Goal: Task Accomplishment & Management: Complete application form

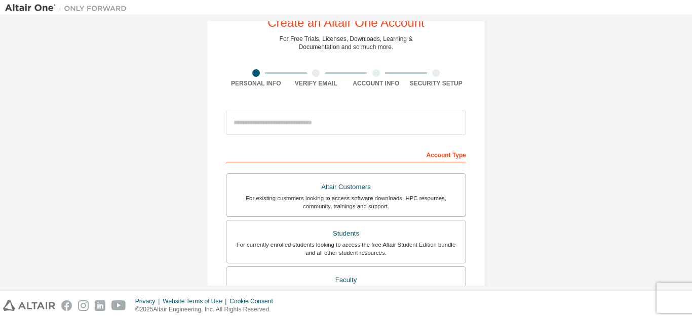
scroll to position [202, 0]
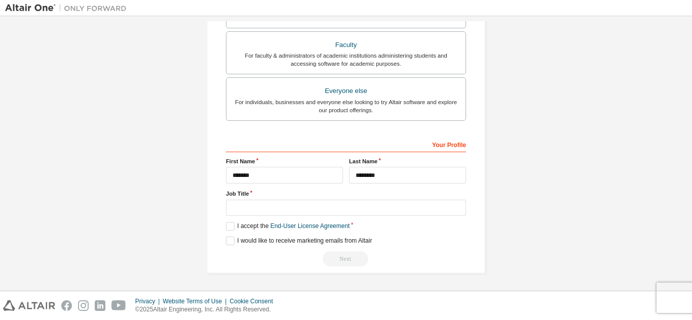
type input "********"
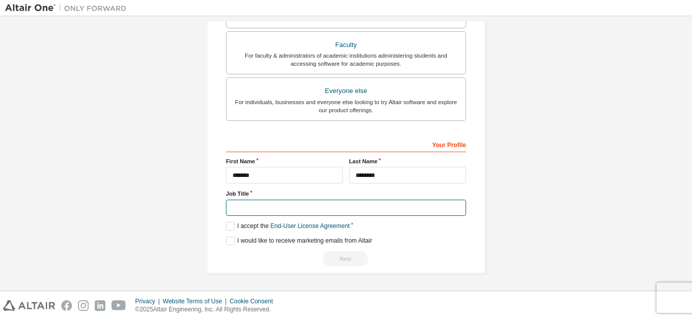
click at [315, 207] on input "text" at bounding box center [346, 208] width 240 height 17
type input "*"
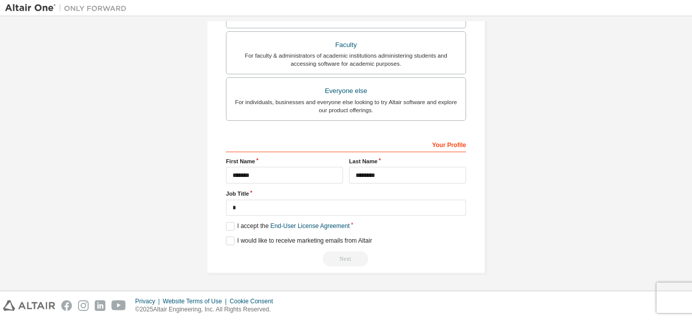
click at [457, 236] on div "**********" at bounding box center [346, 201] width 240 height 131
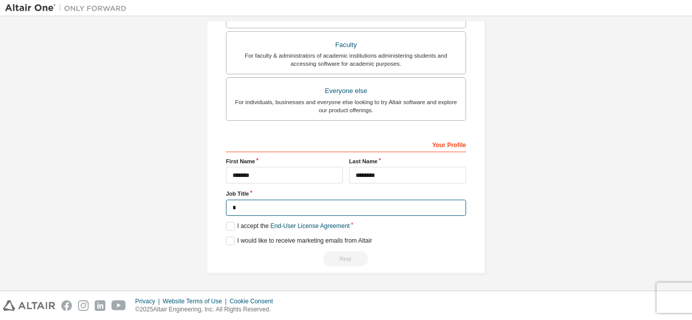
click at [420, 206] on input "*" at bounding box center [346, 208] width 240 height 17
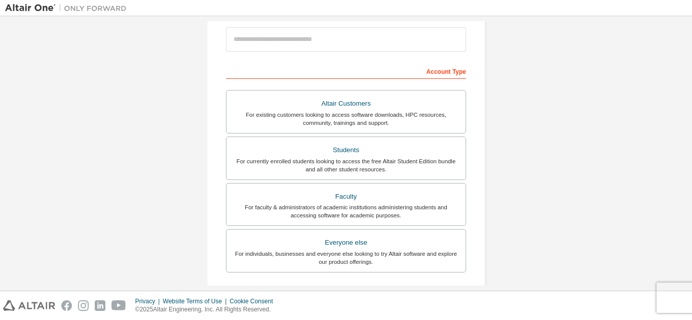
type input "*******"
click at [494, 168] on div "Create an Altair One Account For Free Trials, Licenses, Downloads, Learning & D…" at bounding box center [345, 170] width 303 height 536
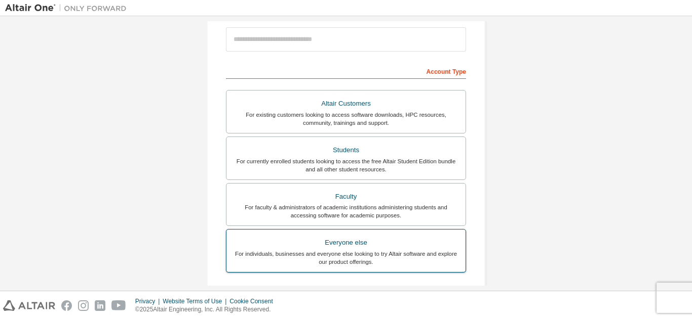
click at [358, 261] on div "For individuals, businesses and everyone else looking to try Altair software an…" at bounding box center [345, 258] width 227 height 16
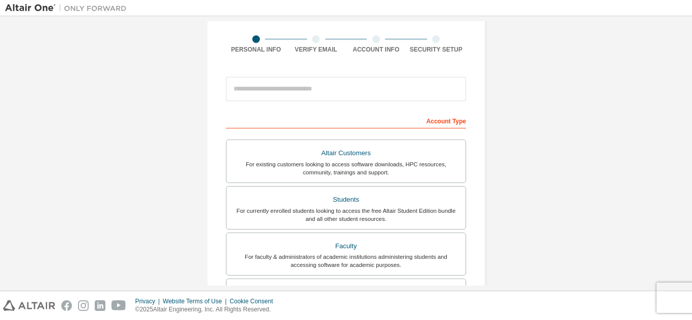
scroll to position [69, 0]
click at [332, 91] on input "email" at bounding box center [346, 90] width 240 height 24
type input "**********"
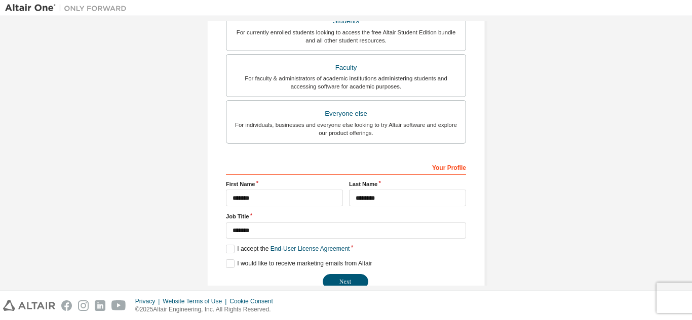
scroll to position [271, 0]
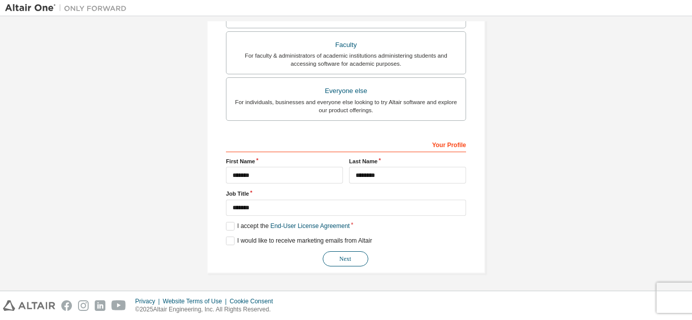
click at [339, 255] on button "Next" at bounding box center [345, 259] width 46 height 15
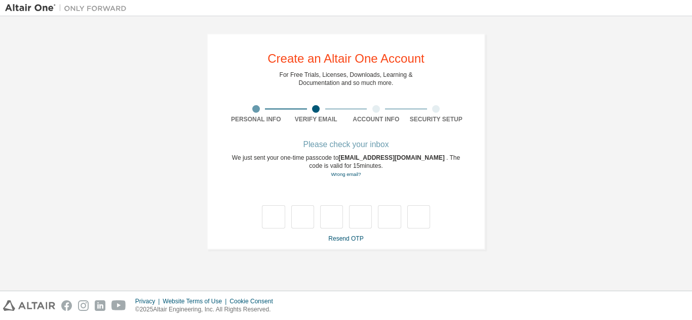
scroll to position [0, 0]
type input "*"
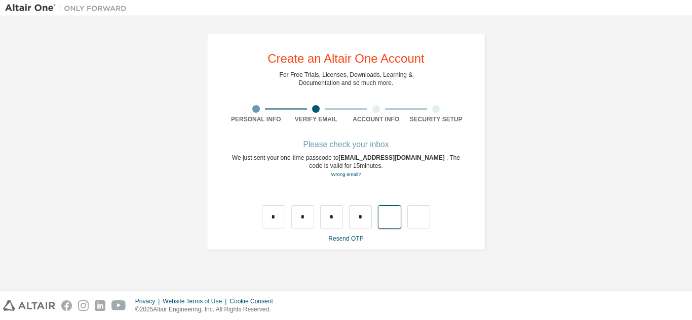
type input "*"
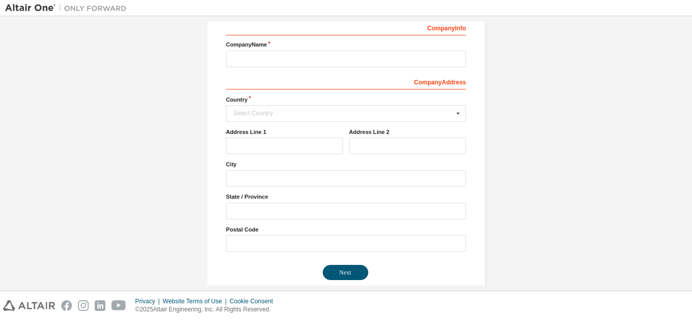
scroll to position [142, 0]
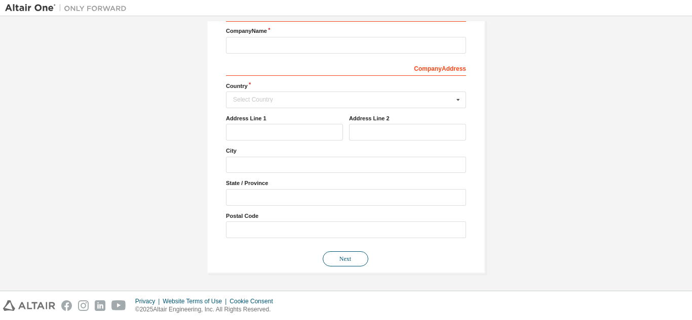
click at [345, 256] on button "Next" at bounding box center [345, 259] width 46 height 15
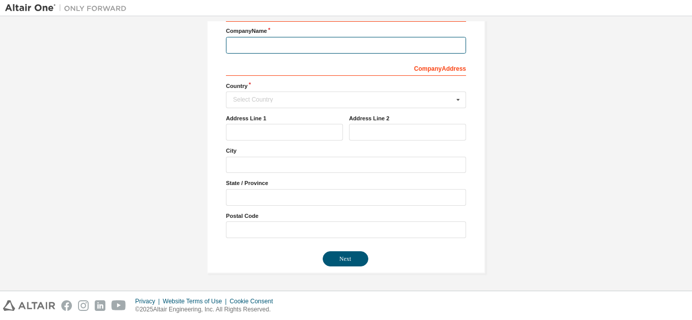
click at [376, 43] on input "text" at bounding box center [346, 45] width 240 height 17
type input "*"
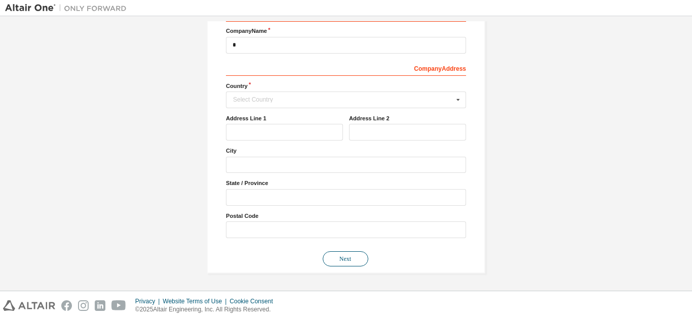
click at [342, 255] on button "Next" at bounding box center [345, 259] width 46 height 15
click at [331, 105] on input "text" at bounding box center [346, 100] width 239 height 16
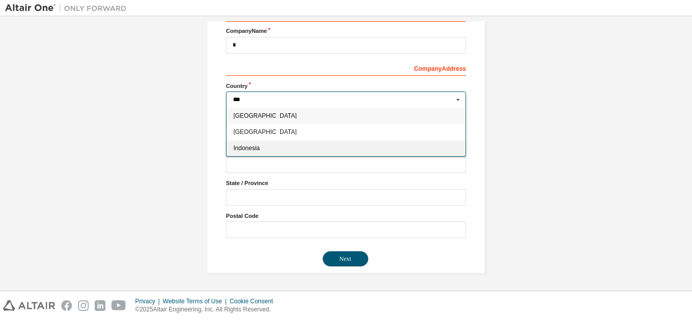
type input "***"
click at [287, 149] on span "Indonesia" at bounding box center [345, 148] width 225 height 6
type input "***"
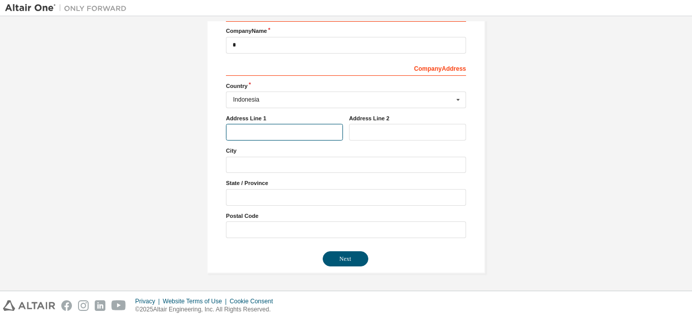
click at [271, 133] on input "text" at bounding box center [284, 132] width 117 height 17
type input "*"
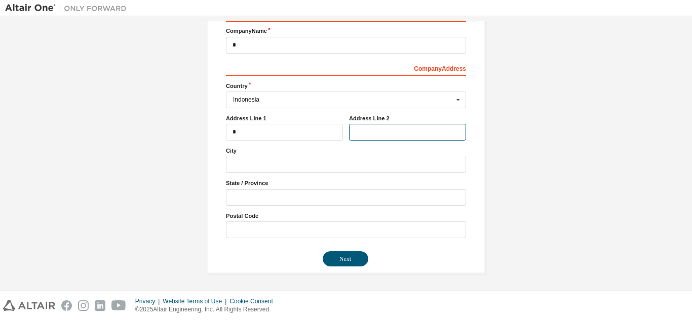
click at [367, 134] on input "text" at bounding box center [407, 132] width 117 height 17
type input "*"
click at [290, 156] on div "City" at bounding box center [346, 160] width 240 height 26
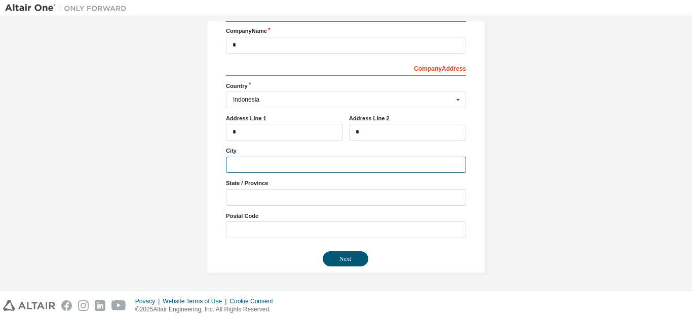
click at [285, 164] on input "text" at bounding box center [346, 165] width 240 height 17
type input "*"
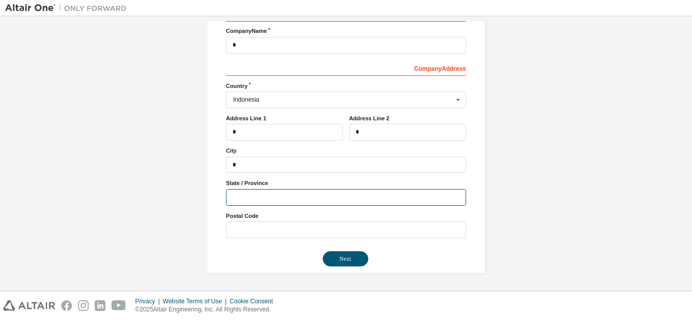
click at [263, 194] on input "text" at bounding box center [346, 197] width 240 height 17
type input "*"
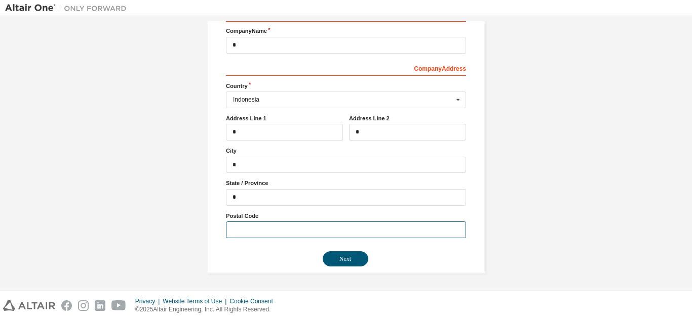
click at [236, 227] on input "text" at bounding box center [346, 230] width 240 height 17
type input "*"
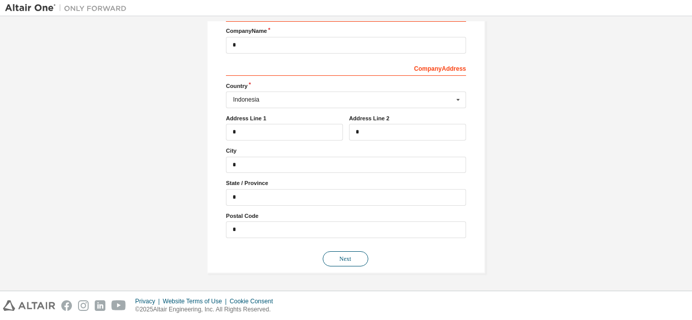
click at [338, 261] on button "Next" at bounding box center [345, 259] width 46 height 15
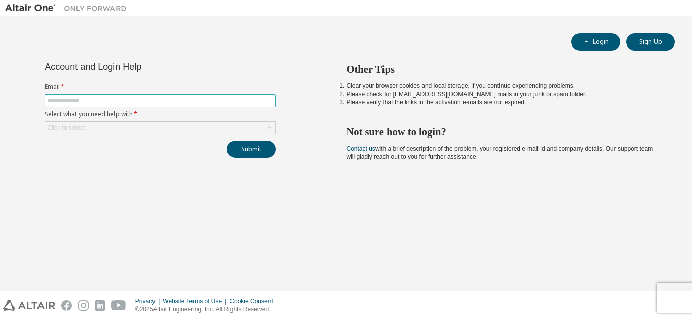
click at [109, 106] on span at bounding box center [160, 100] width 231 height 13
click at [103, 104] on input "text" at bounding box center [160, 101] width 226 height 8
type input "**********"
click at [143, 129] on div "Click to select" at bounding box center [160, 128] width 230 height 12
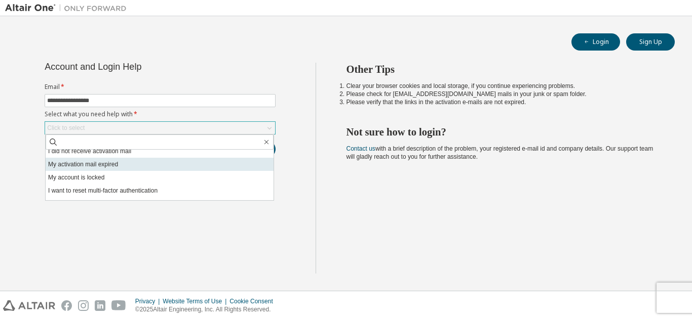
scroll to position [28, 0]
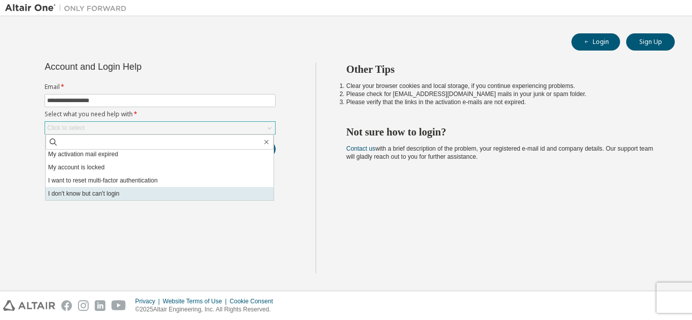
click at [122, 199] on li "I don't know but can't login" at bounding box center [160, 193] width 228 height 13
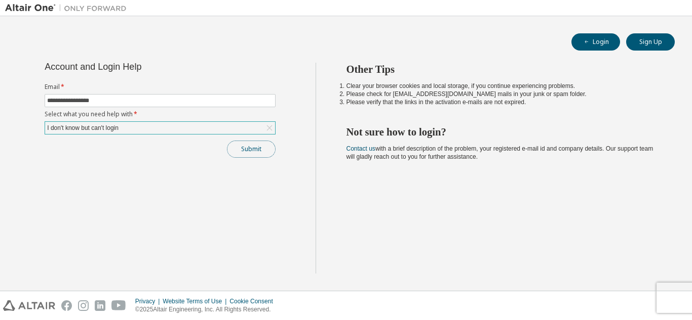
click at [237, 146] on button "Submit" at bounding box center [251, 149] width 49 height 17
click at [243, 141] on button "Submit" at bounding box center [251, 149] width 49 height 17
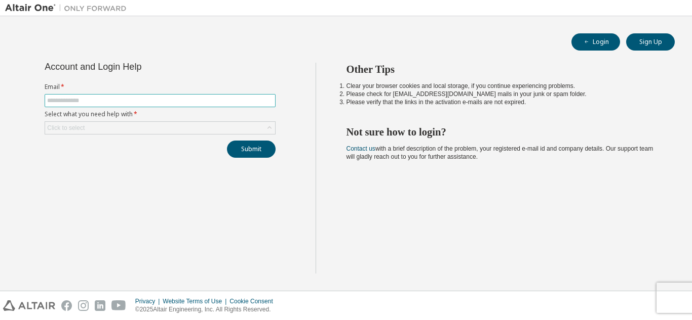
click at [128, 100] on input "text" at bounding box center [160, 101] width 226 height 8
type input "**********"
click at [129, 134] on div "Click to select" at bounding box center [160, 127] width 231 height 13
click at [127, 130] on div "Click to select" at bounding box center [160, 128] width 230 height 12
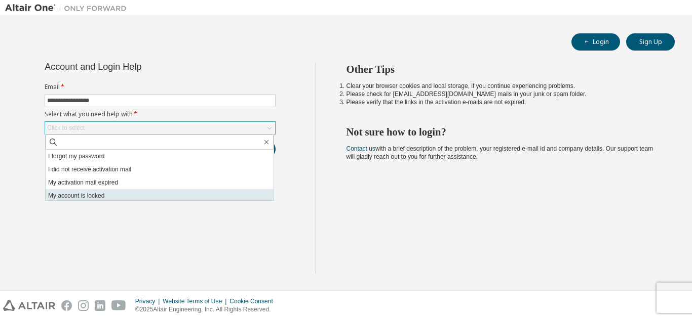
click at [110, 193] on li "My account is locked" at bounding box center [160, 195] width 228 height 13
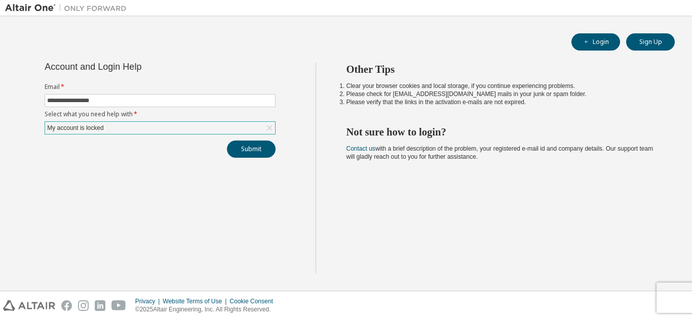
click at [292, 155] on div "**********" at bounding box center [160, 168] width 310 height 211
click at [267, 152] on button "Submit" at bounding box center [251, 149] width 49 height 17
click at [258, 133] on div "My account is locked" at bounding box center [160, 128] width 230 height 12
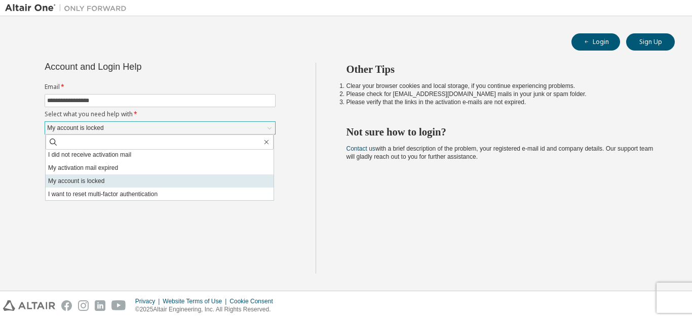
scroll to position [28, 0]
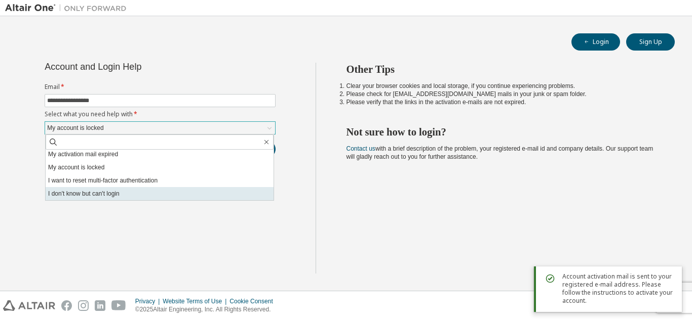
click at [170, 192] on li "I don't know but can't login" at bounding box center [160, 193] width 228 height 13
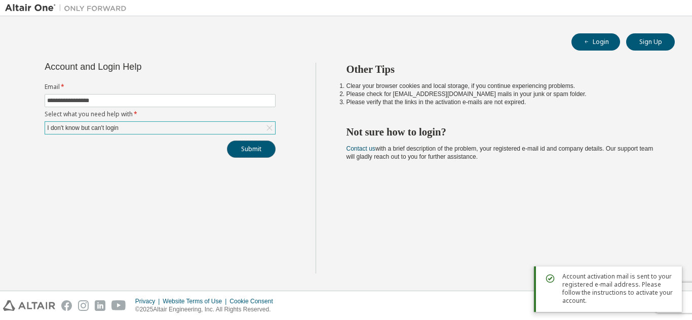
click at [246, 150] on button "Submit" at bounding box center [251, 149] width 49 height 17
drag, startPoint x: 519, startPoint y: 2, endPoint x: 449, endPoint y: 63, distance: 92.6
click at [449, 63] on h2 "Other Tips" at bounding box center [501, 69] width 310 height 13
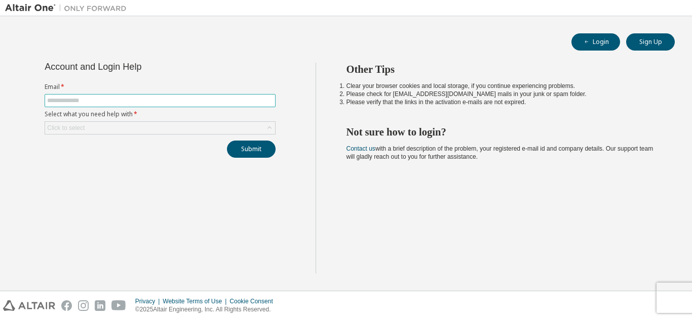
click at [146, 104] on input "text" at bounding box center [160, 101] width 226 height 8
type input "**********"
click at [150, 135] on div "**********" at bounding box center [159, 110] width 243 height 95
click at [161, 123] on div "Click to select" at bounding box center [160, 128] width 230 height 12
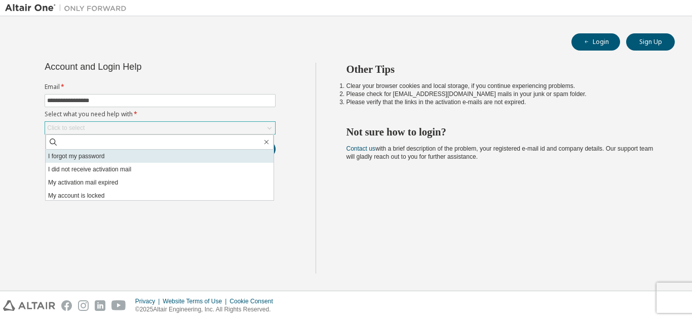
click at [123, 159] on li "I forgot my password" at bounding box center [160, 156] width 228 height 13
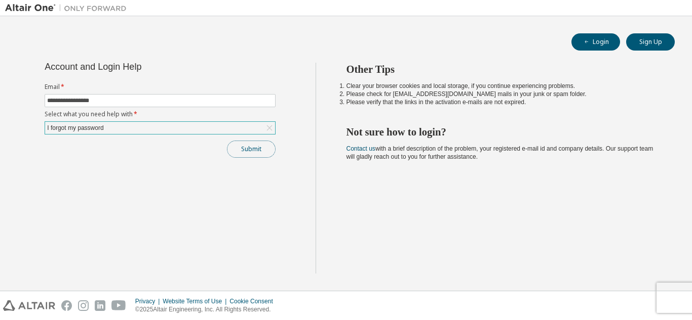
click at [239, 150] on button "Submit" at bounding box center [251, 149] width 49 height 17
